Goal: Find contact information: Find contact information

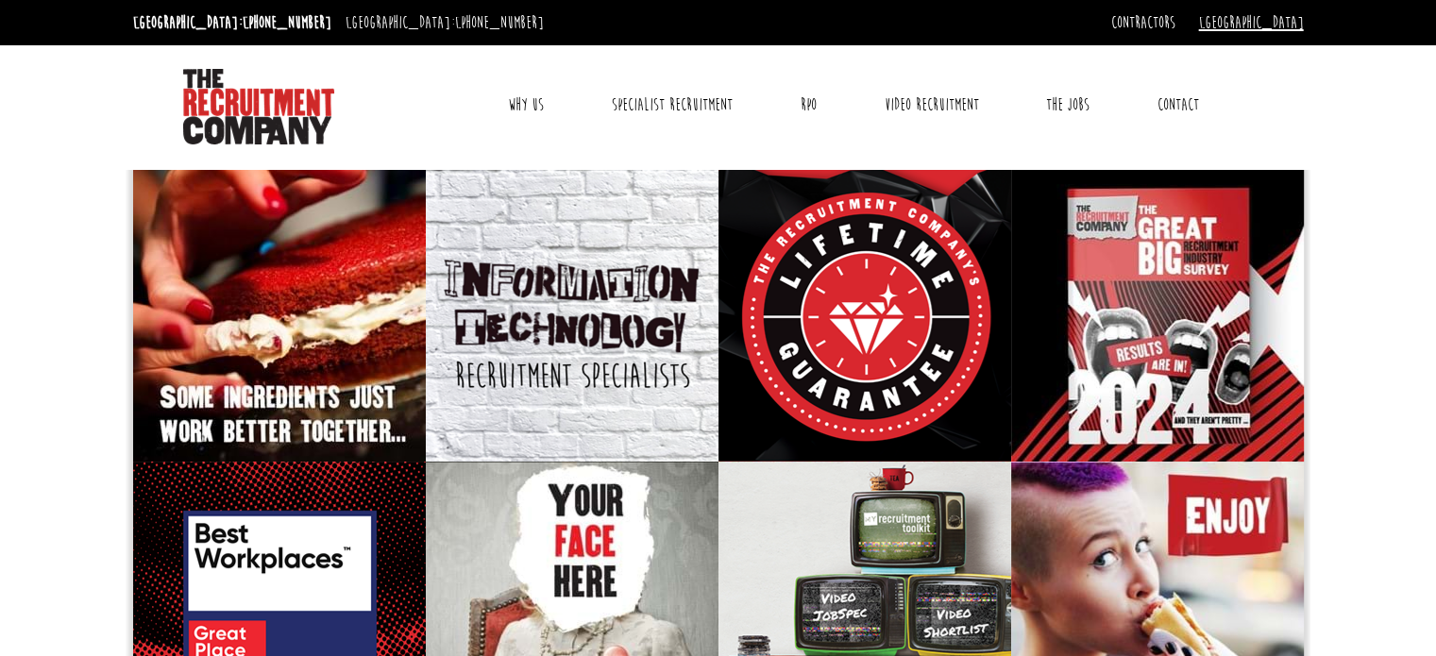
click at [1288, 18] on link "[GEOGRAPHIC_DATA]" at bounding box center [1251, 22] width 105 height 21
click at [1281, 43] on link "[GEOGRAPHIC_DATA]" at bounding box center [1241, 54] width 125 height 27
click at [1179, 107] on link "Contact" at bounding box center [1179, 104] width 70 height 47
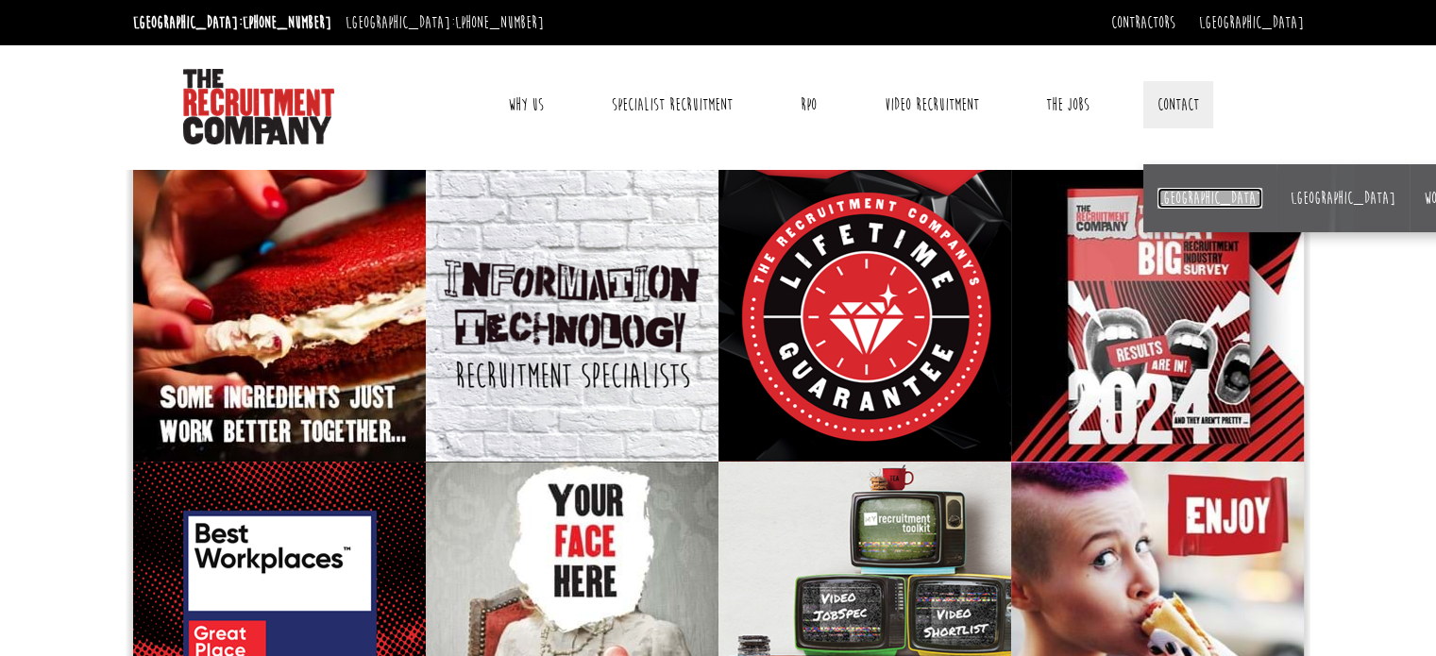
click at [1176, 202] on link "[GEOGRAPHIC_DATA]" at bounding box center [1210, 198] width 105 height 21
